Goal: Navigation & Orientation: Understand site structure

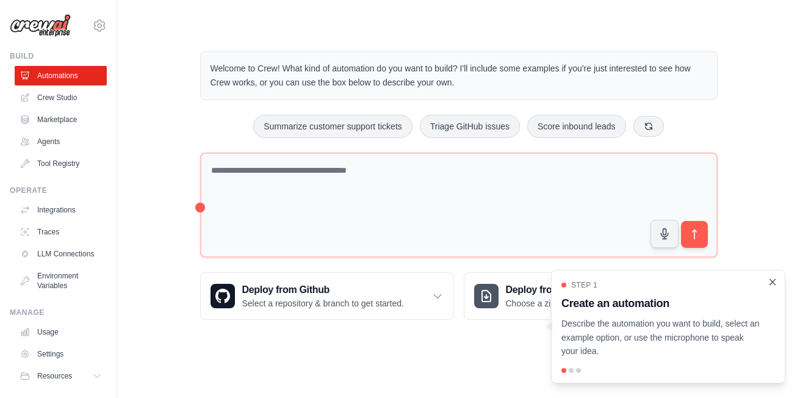
click at [770, 282] on icon "Close walkthrough" at bounding box center [772, 281] width 11 height 11
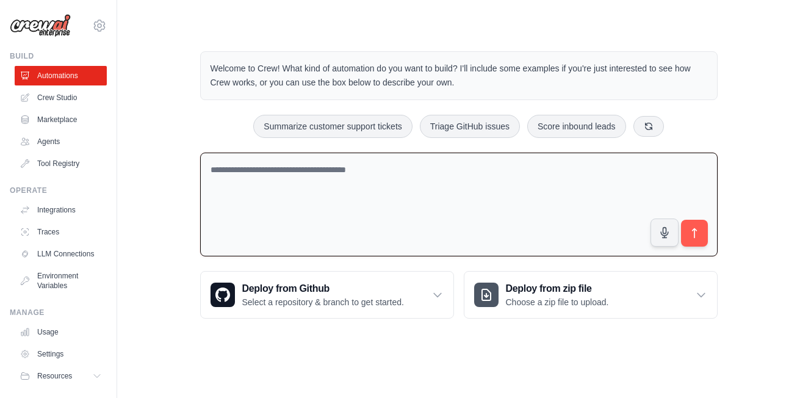
click at [370, 176] on textarea at bounding box center [458, 204] width 517 height 104
click at [37, 94] on link "Crew Studio" at bounding box center [62, 98] width 92 height 20
click at [166, 217] on div "Welcome to Crew! What kind of automation do you want to build? I'll include som…" at bounding box center [459, 185] width 644 height 306
click at [56, 138] on link "Agents" at bounding box center [62, 142] width 92 height 20
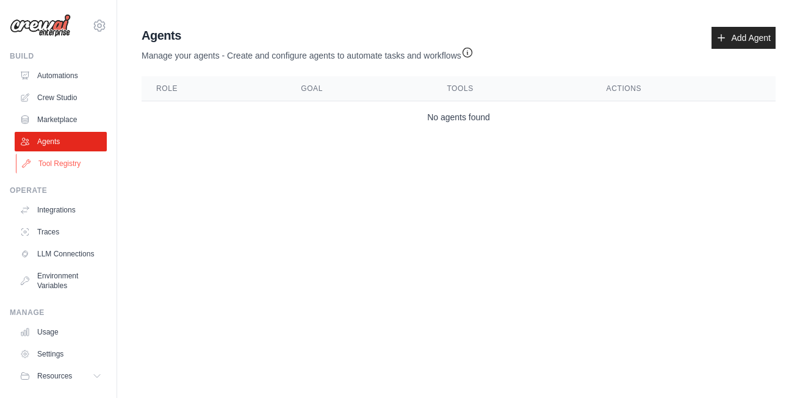
click at [72, 159] on link "Tool Registry" at bounding box center [62, 164] width 92 height 20
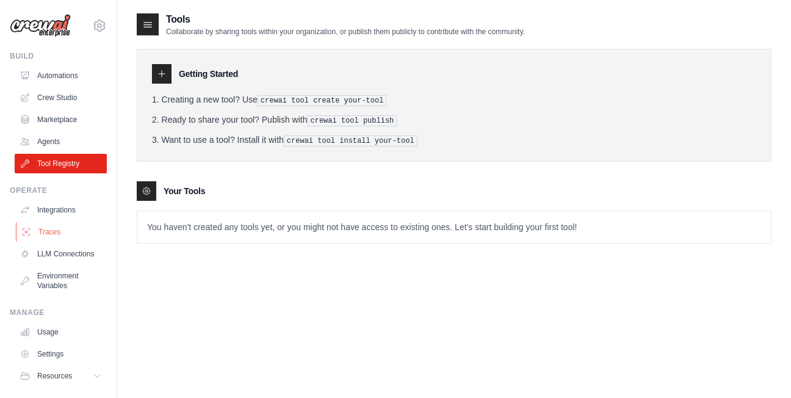
click at [60, 231] on link "Traces" at bounding box center [62, 232] width 92 height 20
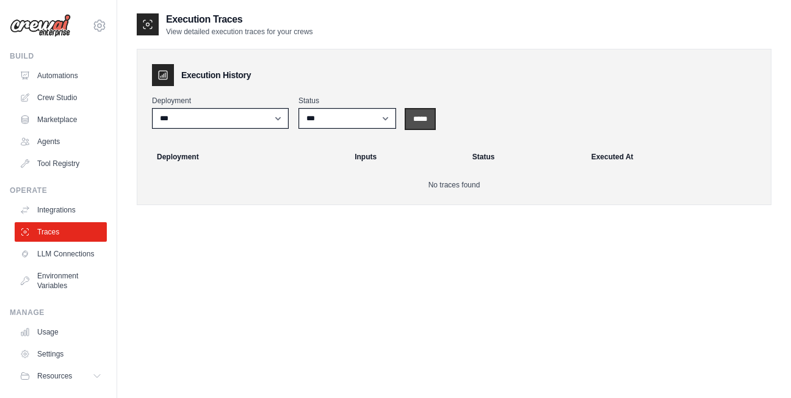
click at [428, 112] on input "*****" at bounding box center [420, 119] width 29 height 20
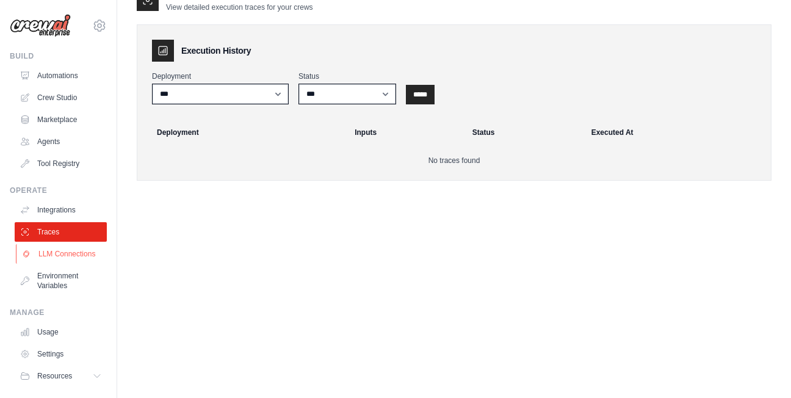
click at [65, 250] on link "LLM Connections" at bounding box center [62, 254] width 92 height 20
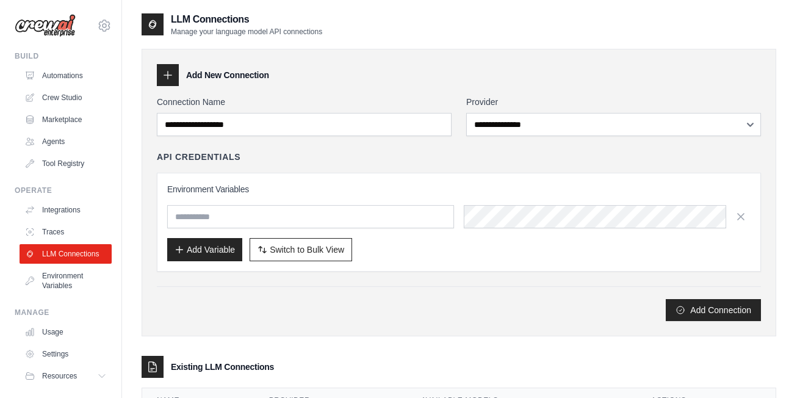
scroll to position [40, 0]
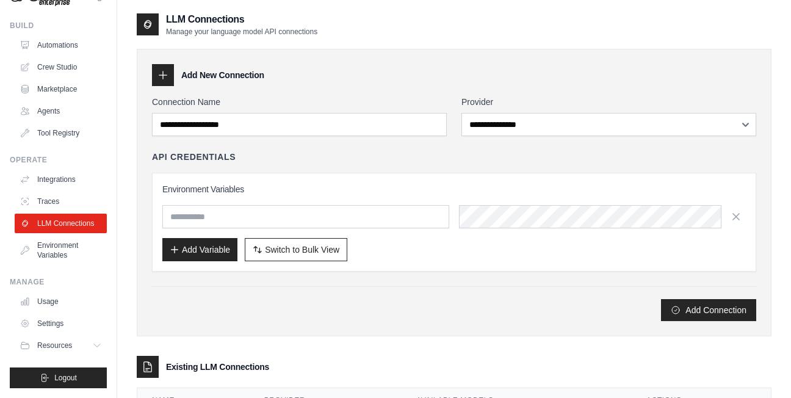
click at [65, 250] on link "Environment Variables" at bounding box center [61, 249] width 92 height 29
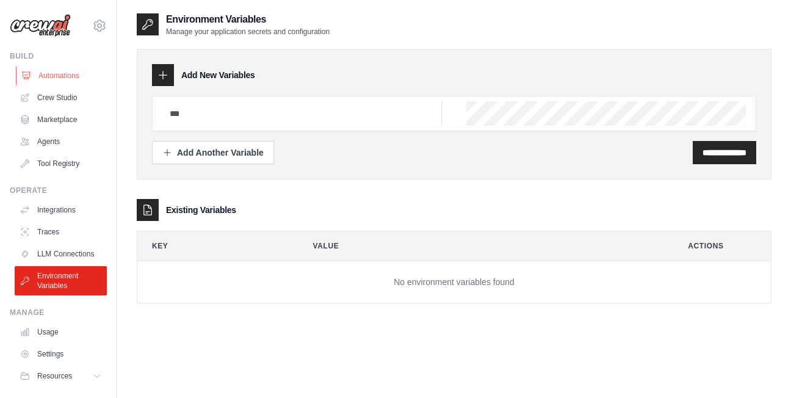
click at [61, 85] on link "Automations" at bounding box center [62, 76] width 92 height 20
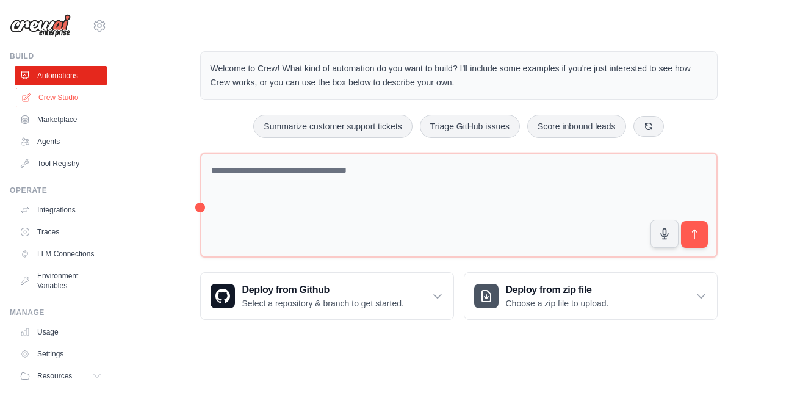
click at [65, 96] on link "Crew Studio" at bounding box center [62, 98] width 92 height 20
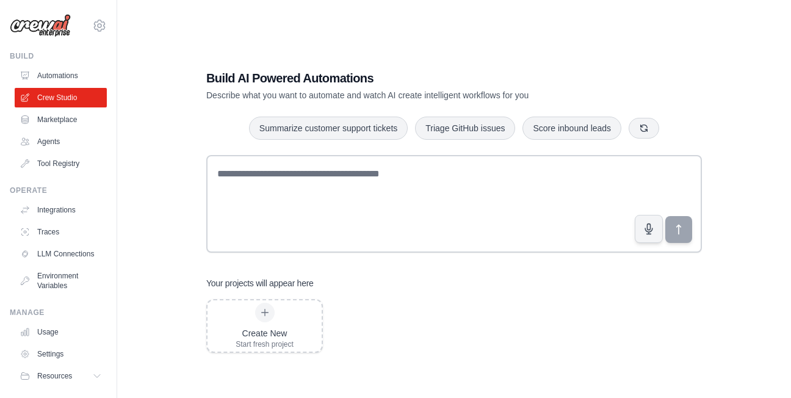
click at [79, 73] on link "Automations" at bounding box center [61, 76] width 92 height 20
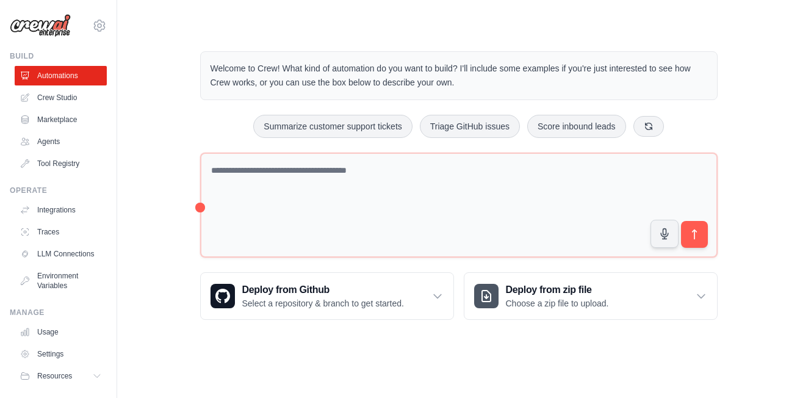
click at [172, 146] on div "Welcome to Crew! What kind of automation do you want to build? I'll include som…" at bounding box center [459, 185] width 644 height 307
